Goal: Transaction & Acquisition: Purchase product/service

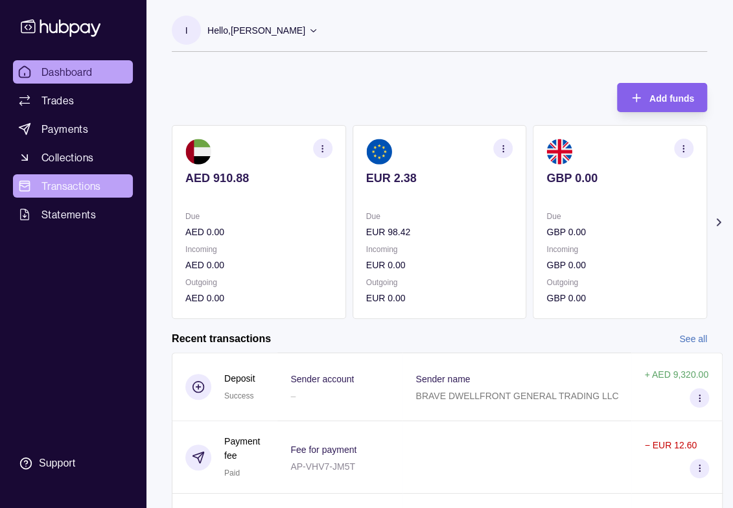
click at [61, 191] on span "Transactions" at bounding box center [71, 186] width 60 height 16
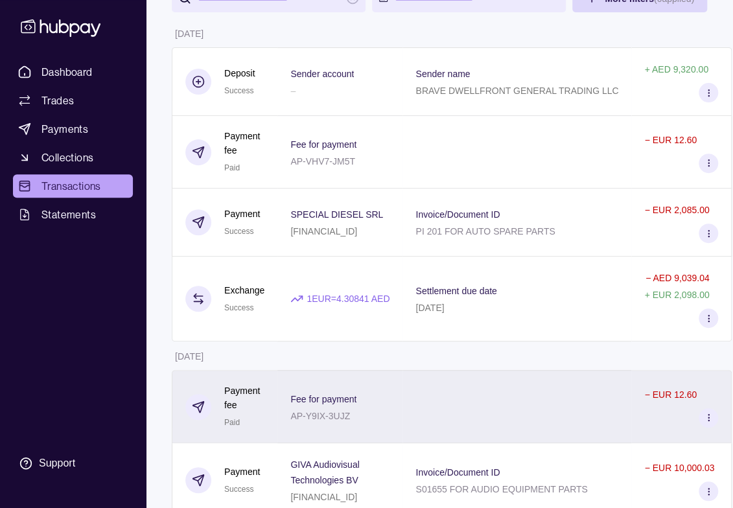
scroll to position [130, 38]
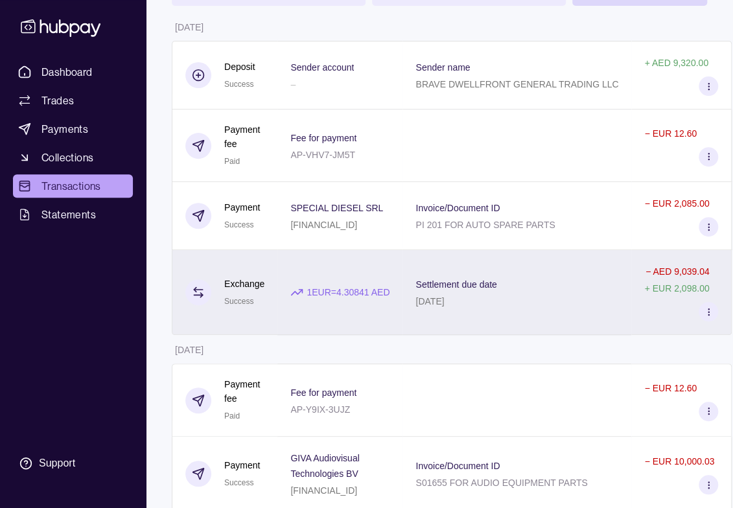
click at [192, 293] on icon at bounding box center [198, 292] width 13 height 13
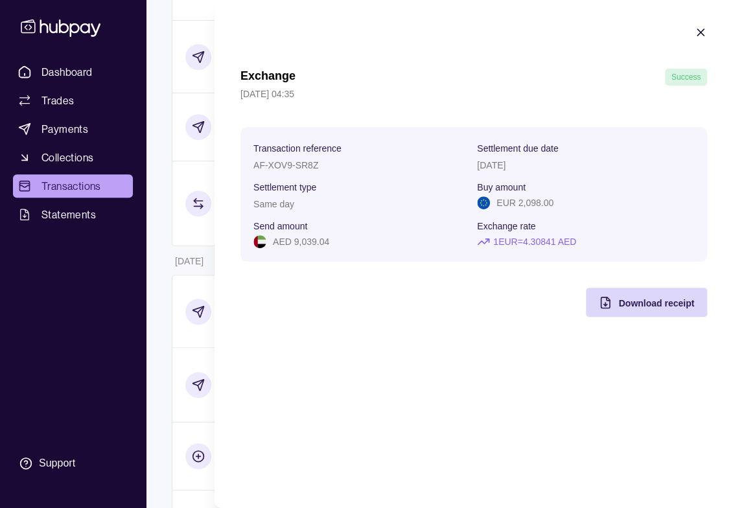
scroll to position [259, 38]
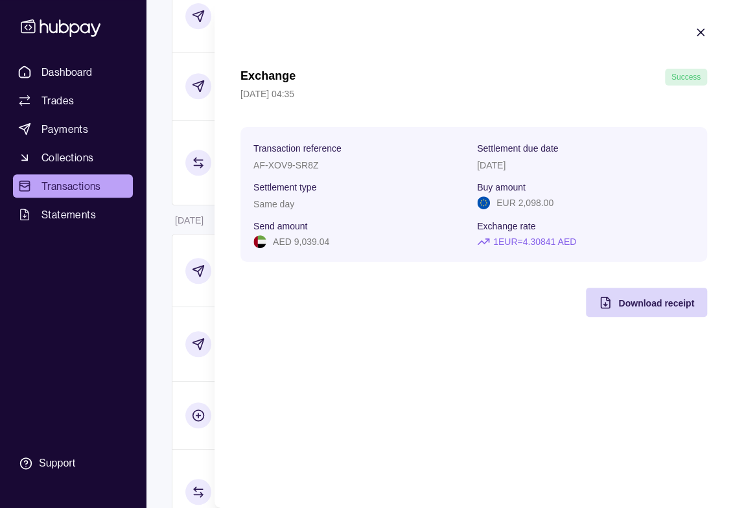
click at [699, 30] on icon "button" at bounding box center [700, 32] width 6 height 6
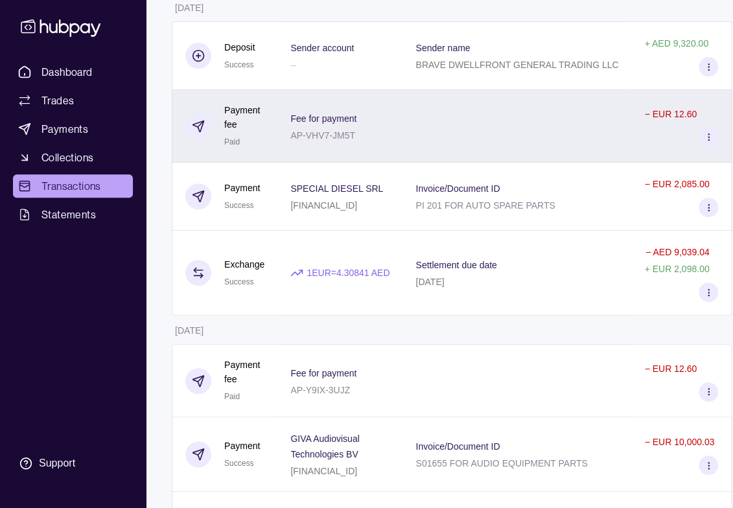
scroll to position [0, 38]
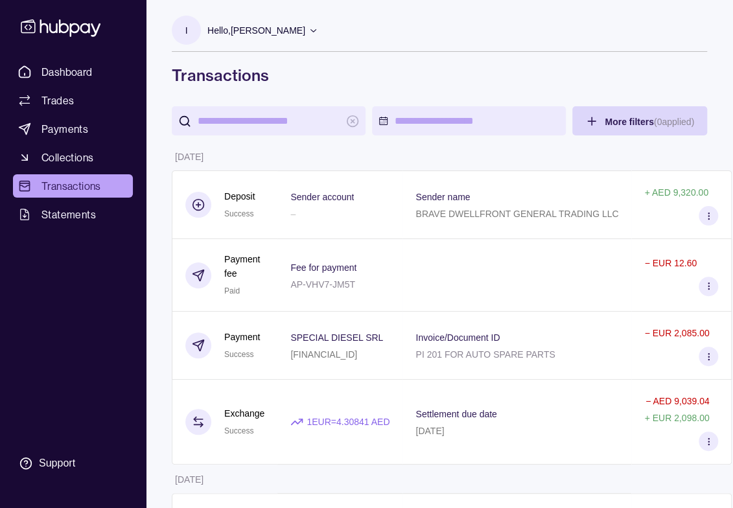
click at [249, 117] on input "search" at bounding box center [269, 120] width 142 height 29
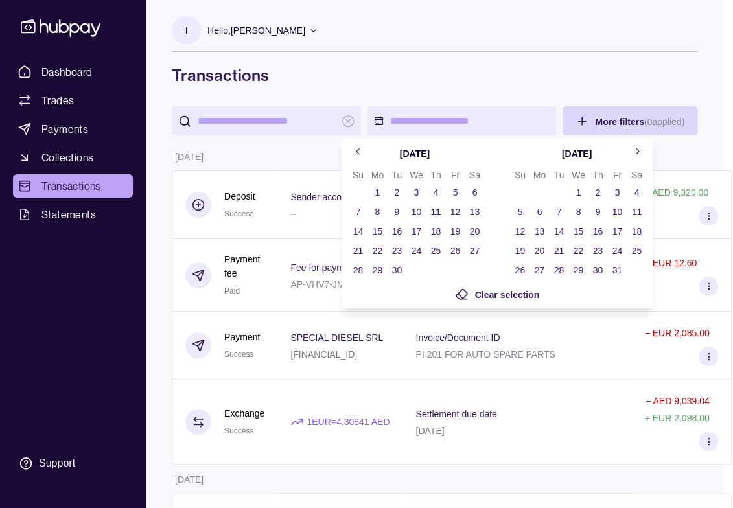
scroll to position [0, 27]
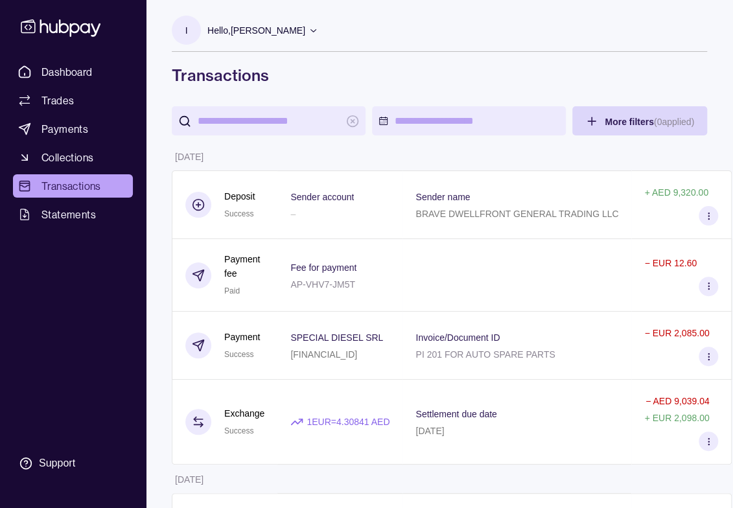
scroll to position [0, 0]
click at [67, 130] on span "Payments" at bounding box center [64, 129] width 47 height 16
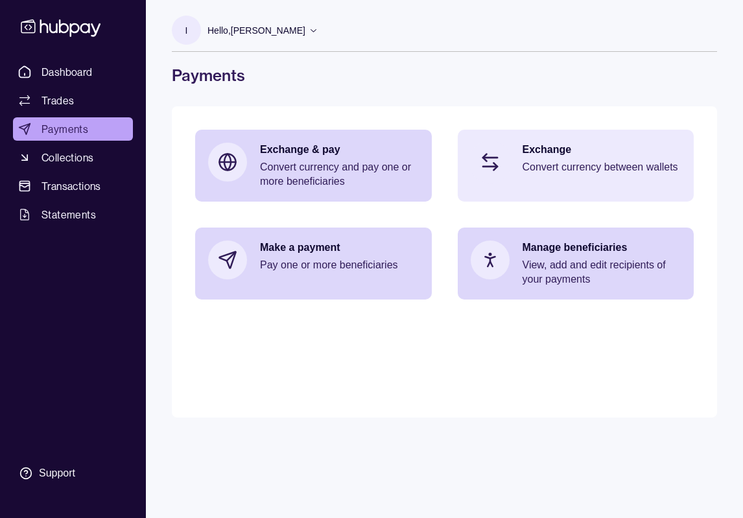
click at [553, 153] on p "Exchange" at bounding box center [601, 150] width 159 height 14
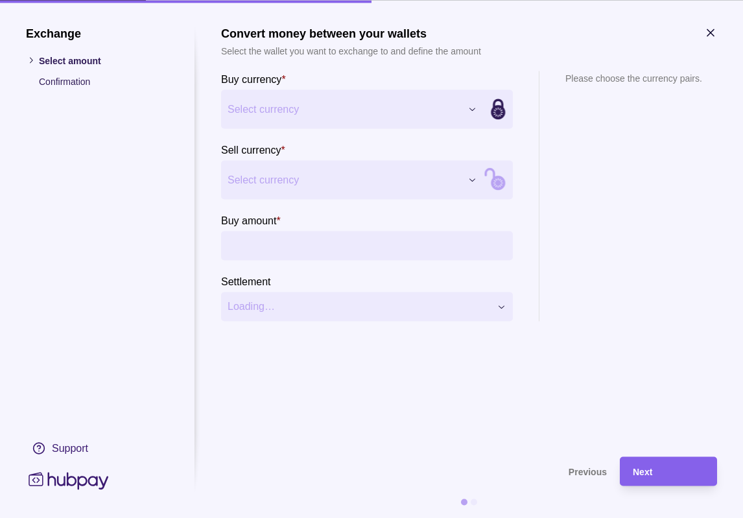
click at [465, 517] on div "Exchange Select amount Confirmation Support Convert money between your wallets …" at bounding box center [371, 518] width 743 height 0
click at [464, 517] on div "Exchange Select amount Confirmation Support Convert money between your wallets …" at bounding box center [371, 518] width 743 height 0
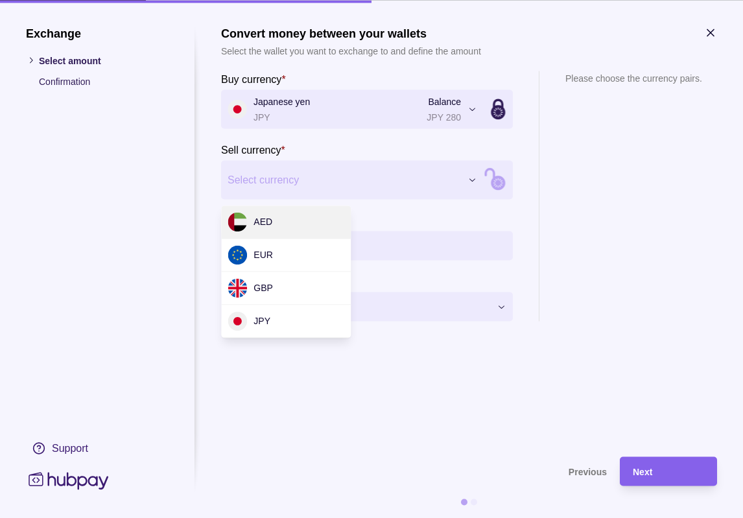
drag, startPoint x: 278, startPoint y: 218, endPoint x: 367, endPoint y: 207, distance: 89.5
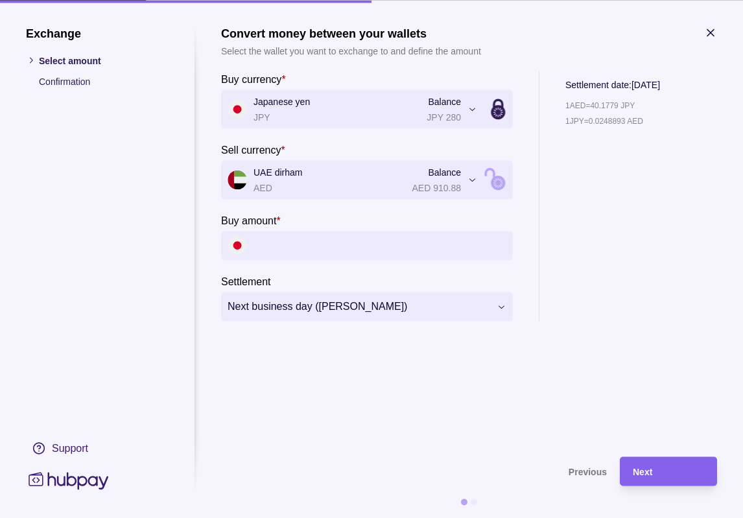
click at [428, 243] on input "Buy amount *" at bounding box center [379, 245] width 253 height 29
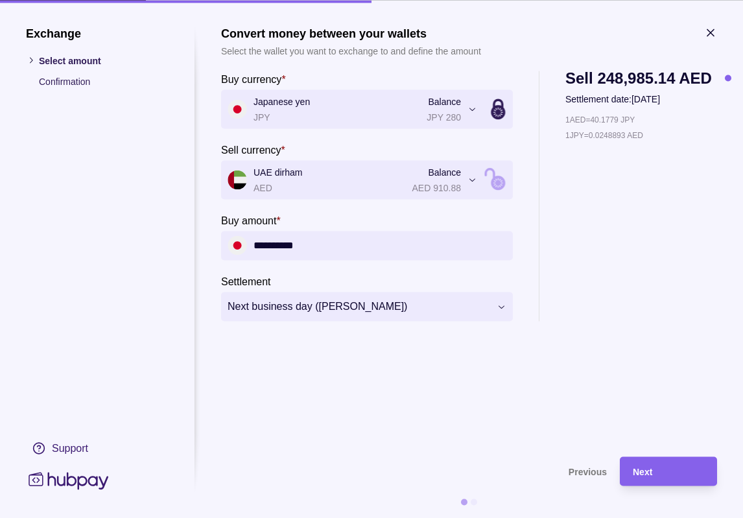
type input "**********"
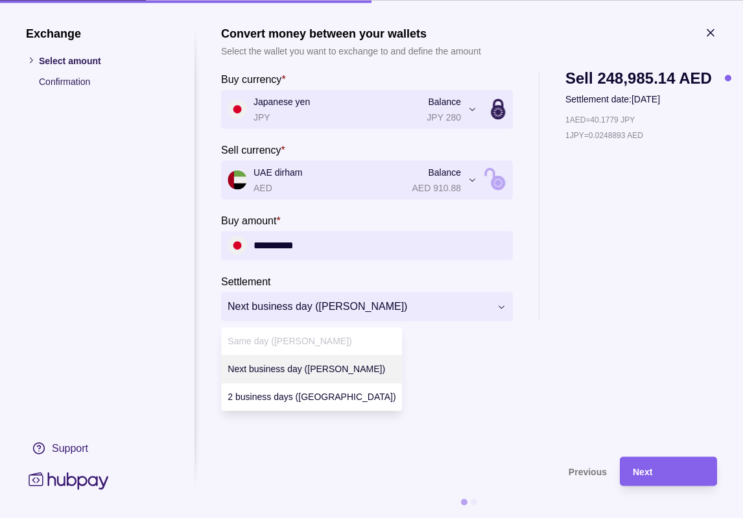
click at [501, 517] on div "**********" at bounding box center [371, 518] width 743 height 0
click at [605, 517] on div "**********" at bounding box center [371, 518] width 743 height 0
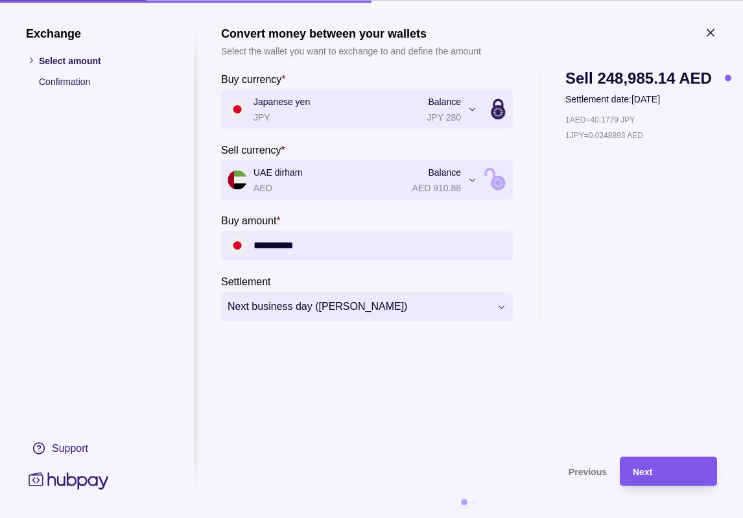
click at [645, 470] on span "Next" at bounding box center [641, 472] width 19 height 10
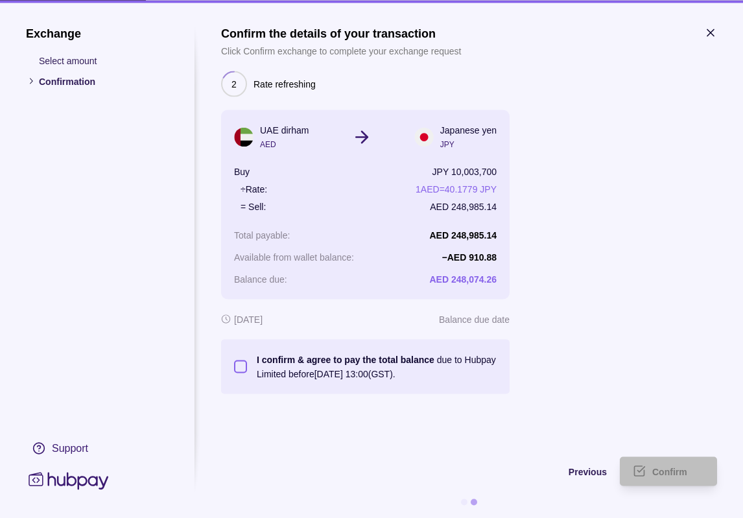
click at [245, 367] on button "I confirm & agree to pay the total balance due to Hubpay Limited before [DATE] …" at bounding box center [240, 366] width 13 height 13
click at [665, 472] on span "Confirm" at bounding box center [669, 472] width 35 height 10
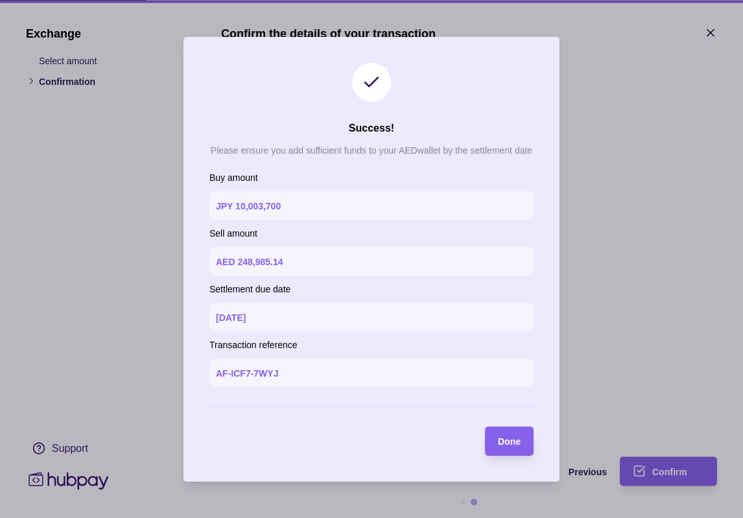
drag, startPoint x: 513, startPoint y: 452, endPoint x: 522, endPoint y: 446, distance: 11.3
click at [513, 446] on span "Done" at bounding box center [509, 441] width 23 height 10
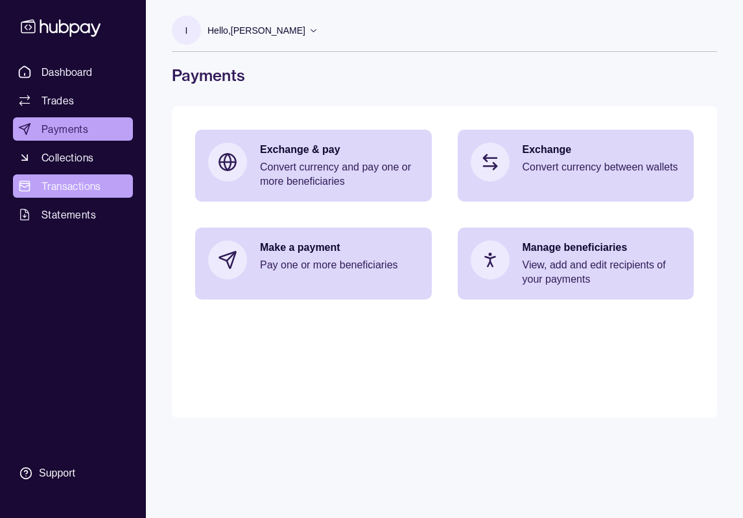
click at [78, 192] on span "Transactions" at bounding box center [71, 186] width 60 height 16
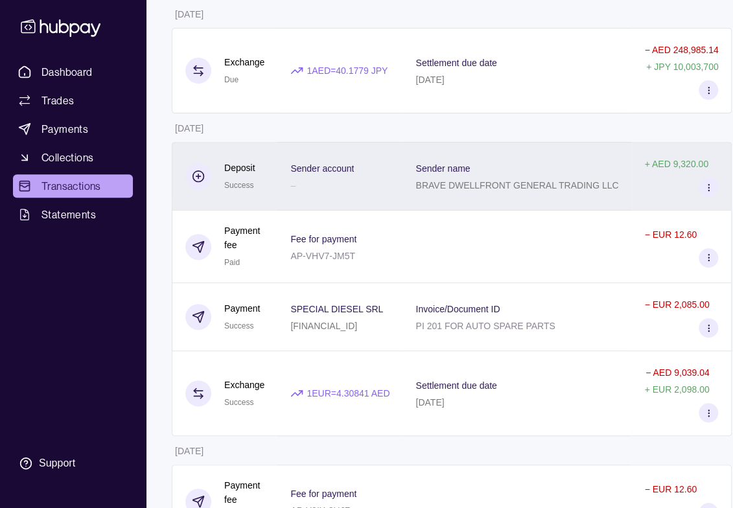
scroll to position [0, 38]
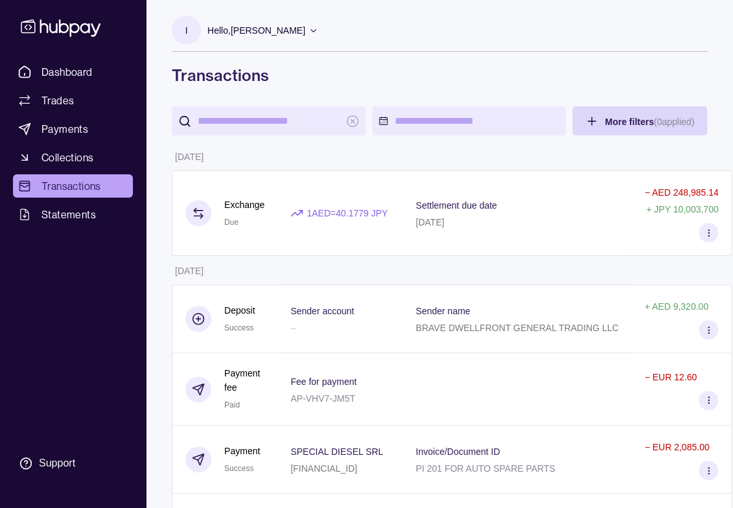
click at [308, 32] on icon at bounding box center [313, 30] width 10 height 10
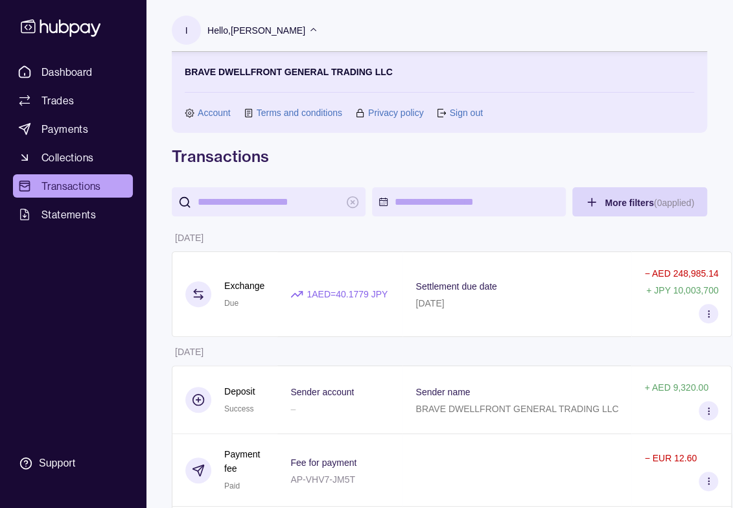
click at [449, 115] on link "Sign out" at bounding box center [465, 113] width 33 height 14
click at [434, 91] on section "BRAVE DWELLFRONT GENERAL TRADING LLC Account Terms and conditions Privacy polic…" at bounding box center [439, 92] width 509 height 55
